Goal: Find specific page/section

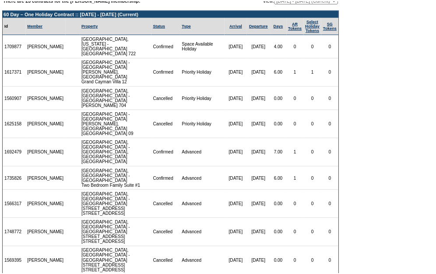
scroll to position [43, 0]
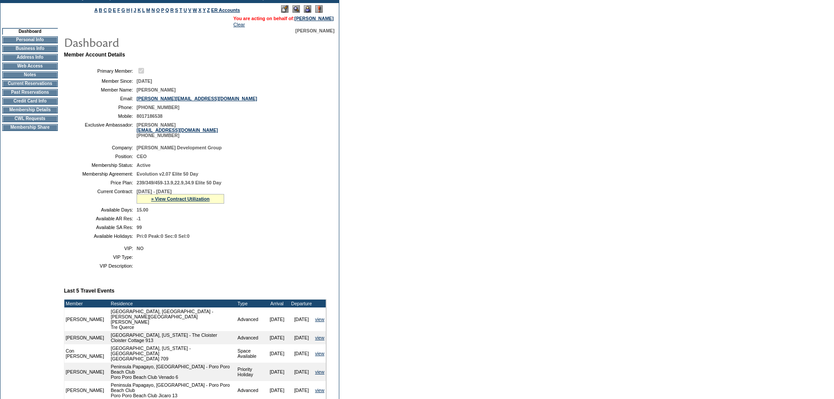
scroll to position [146, 0]
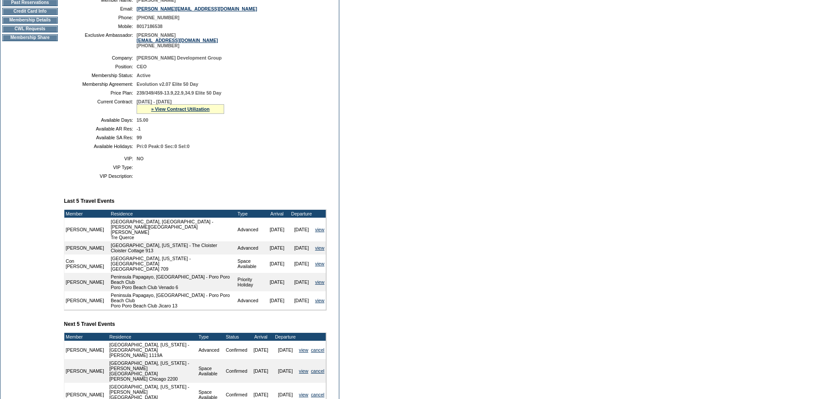
click at [408, 176] on form "Follow Us ::" at bounding box center [417, 171] width 834 height 634
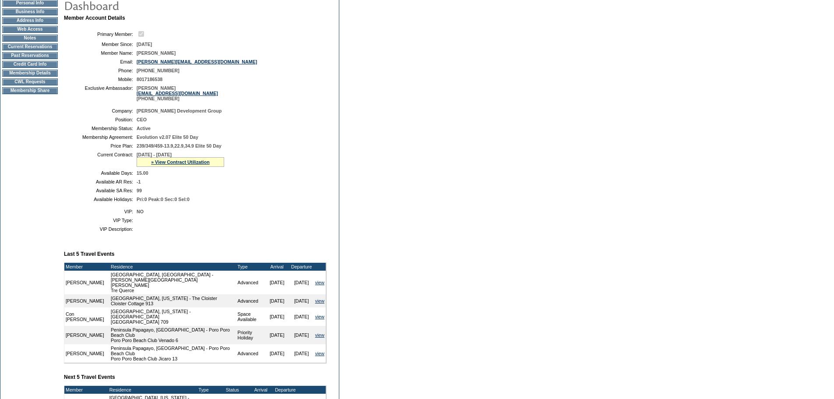
scroll to position [0, 0]
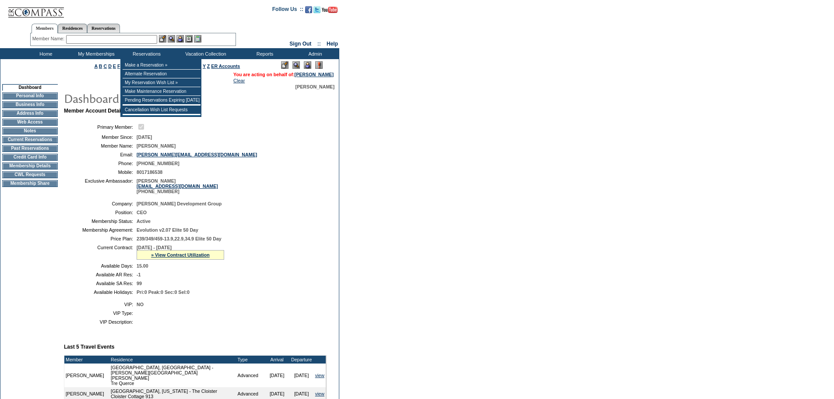
drag, startPoint x: 109, startPoint y: 35, endPoint x: 118, endPoint y: 13, distance: 24.7
click at [109, 35] on input "text" at bounding box center [111, 39] width 91 height 9
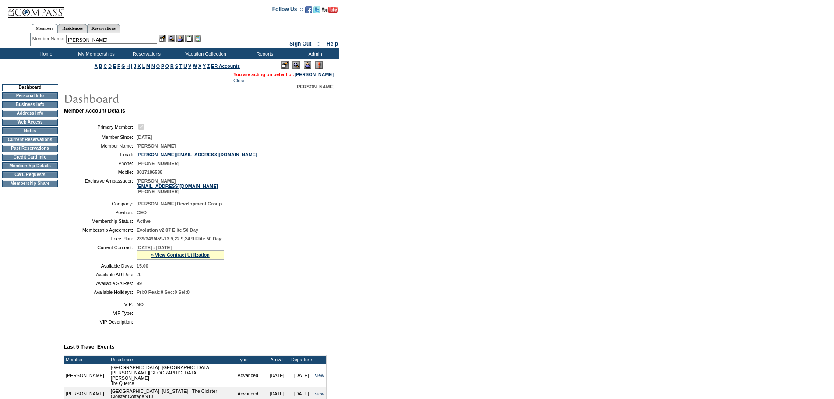
type input "ferrero"
drag, startPoint x: 105, startPoint y: 41, endPoint x: 28, endPoint y: 33, distance: 77.9
click at [30, 33] on div "Members Residences Reservations Member Name: [GEOGRAPHIC_DATA] Destination or R…" at bounding box center [133, 33] width 206 height 28
type input "f"
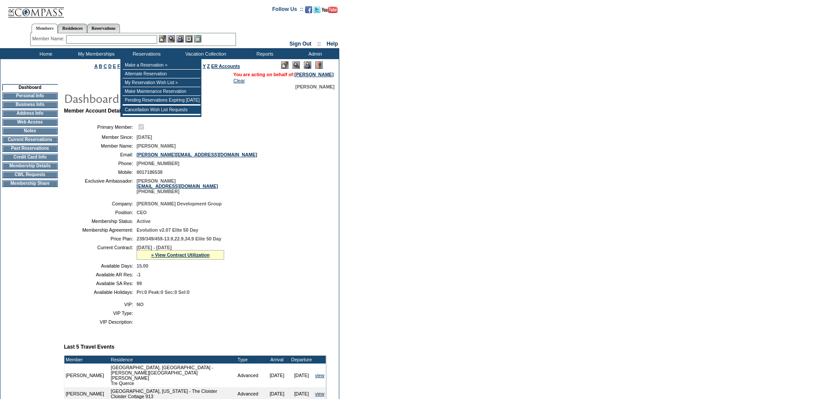
drag, startPoint x: 111, startPoint y: 40, endPoint x: 118, endPoint y: 39, distance: 7.6
click at [111, 40] on input "text" at bounding box center [111, 39] width 91 height 9
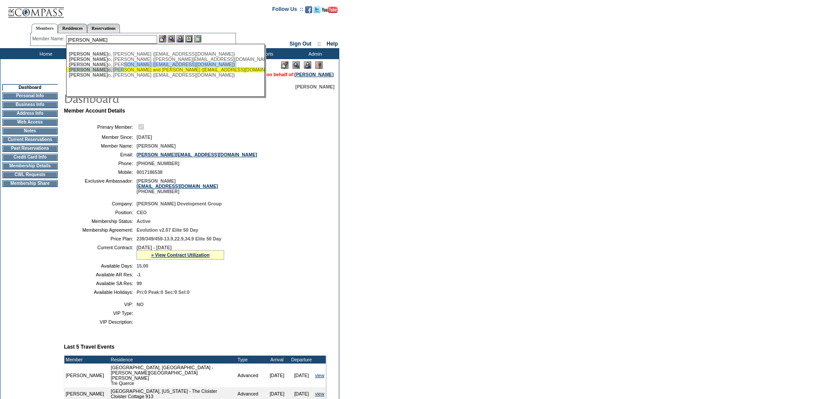
drag, startPoint x: 101, startPoint y: 67, endPoint x: 103, endPoint y: 72, distance: 5.0
click at [103, 72] on ul "[PERSON_NAME] o, [PERSON_NAME] ([EMAIL_ADDRESS][DOMAIN_NAME]) [PERSON_NAME], [P…" at bounding box center [165, 64] width 197 height 31
click at [104, 72] on div "[PERSON_NAME], [PERSON_NAME] and [PERSON_NAME] ([EMAIL_ADDRESS][DOMAIN_NAME])" at bounding box center [165, 69] width 193 height 5
type input "[PERSON_NAME] and [PERSON_NAME] ([EMAIL_ADDRESS][DOMAIN_NAME])"
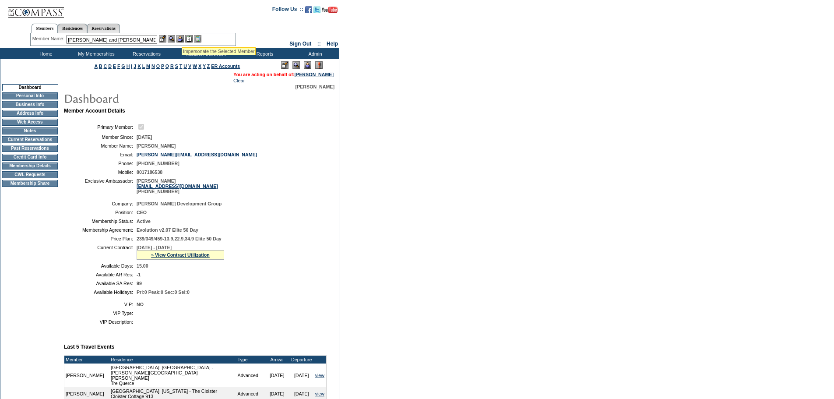
click at [182, 36] on img at bounding box center [180, 38] width 7 height 7
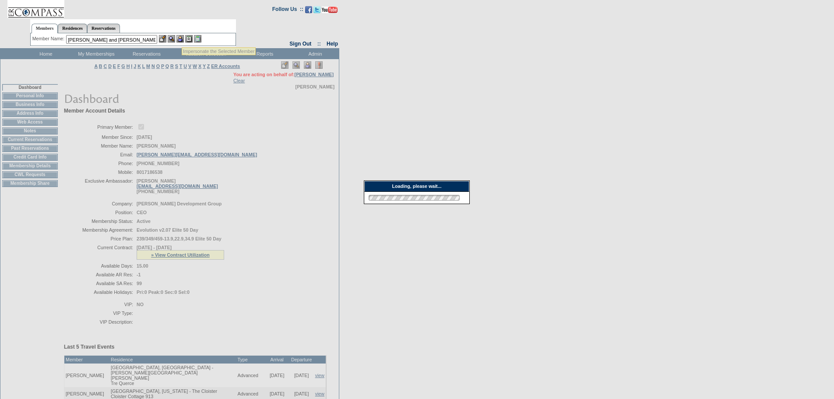
click at [175, 38] on img at bounding box center [171, 38] width 7 height 7
